Goal: Find specific page/section: Find specific page/section

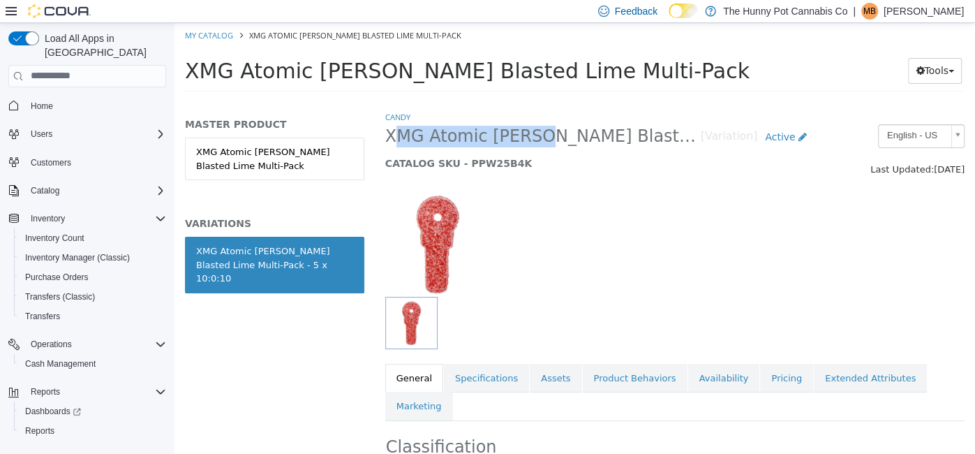
drag, startPoint x: 388, startPoint y: 131, endPoint x: 523, endPoint y: 133, distance: 135.5
click at [523, 133] on span "XMG Atomic [PERSON_NAME] Blasted Lime Multi-Pack - 5 x 10:0:10" at bounding box center [543, 136] width 316 height 22
copy span "XMG Atomic [PERSON_NAME]"
drag, startPoint x: 383, startPoint y: 73, endPoint x: 680, endPoint y: 73, distance: 297.5
click at [680, 73] on h1 "XMG Atomic [PERSON_NAME] Blasted Lime Multi-Pack" at bounding box center [534, 70] width 699 height 27
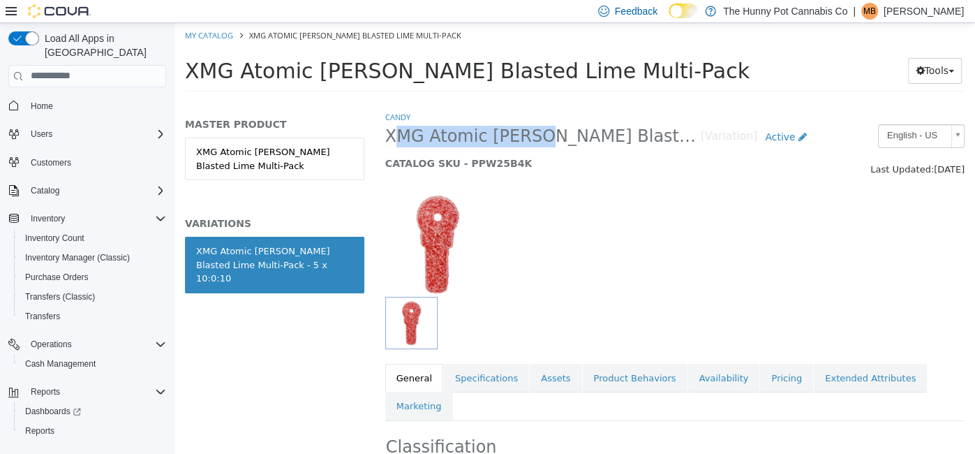
copy span "Cherry Blasted Lime Multi-Pack"
